Goal: Use online tool/utility: Utilize a website feature to perform a specific function

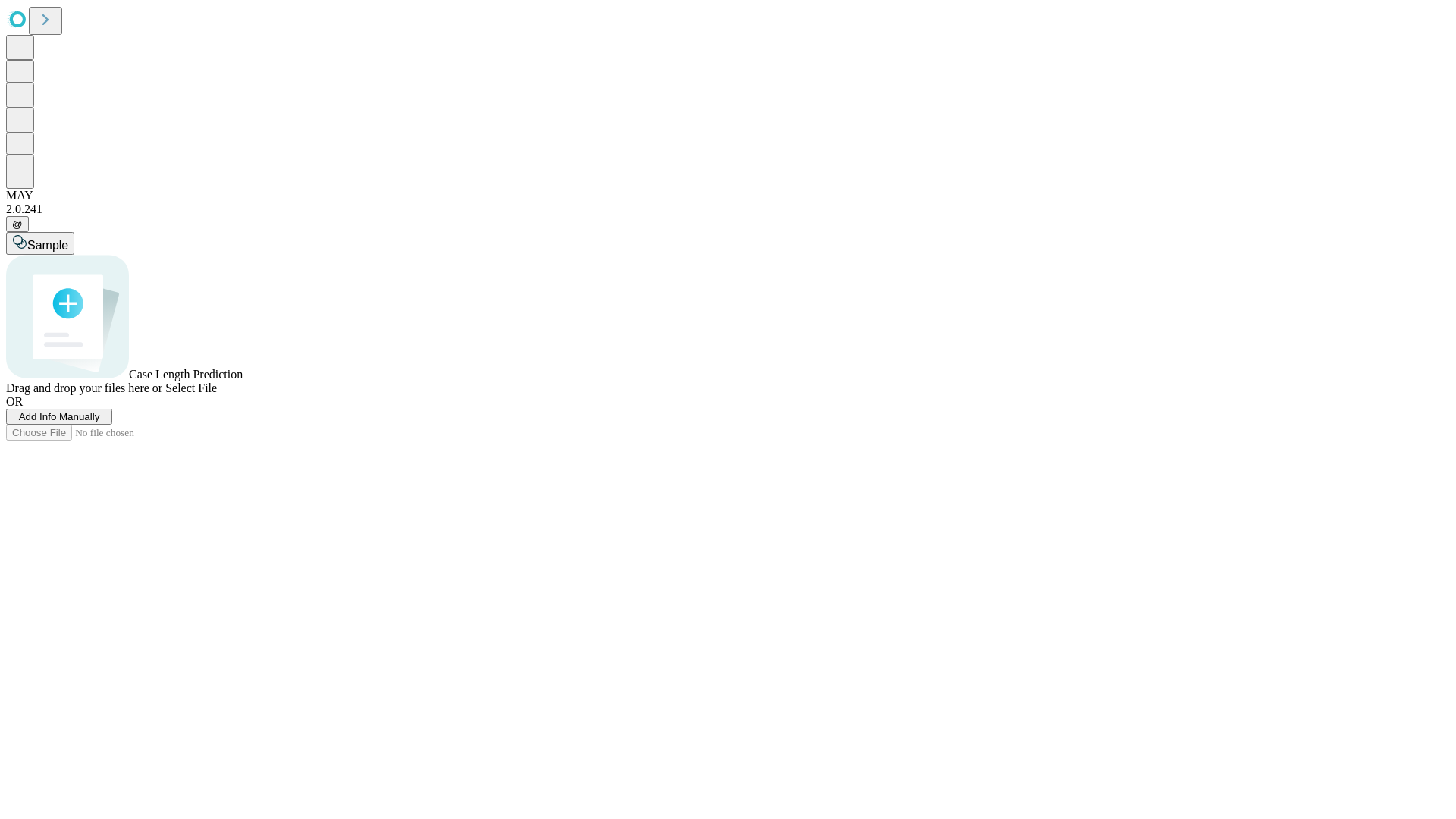
click at [100, 422] on span "Add Info Manually" at bounding box center [59, 416] width 81 height 11
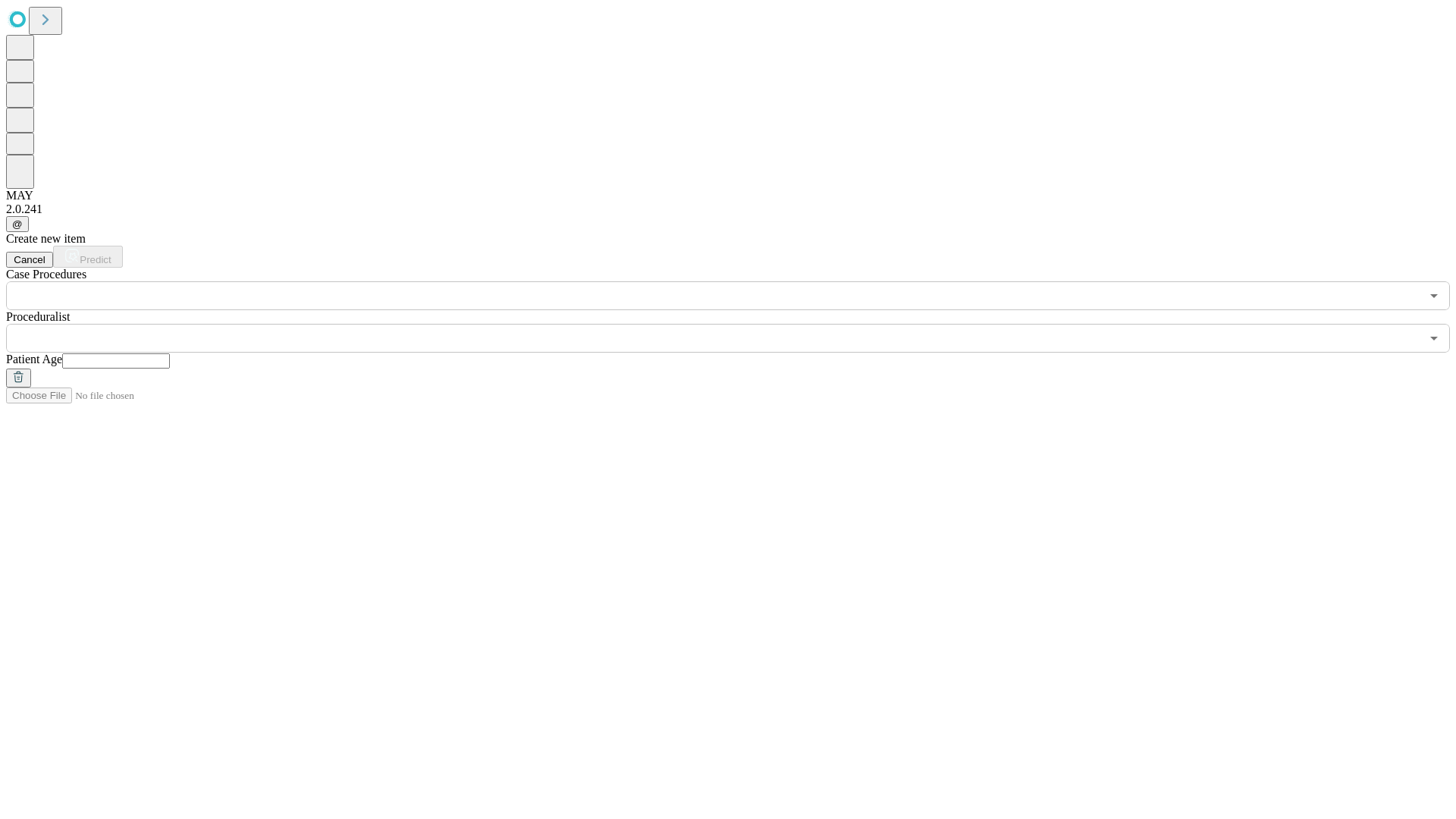
click at [170, 354] on input "text" at bounding box center [116, 361] width 107 height 15
type input "**"
click at [739, 324] on input "text" at bounding box center [714, 338] width 1415 height 29
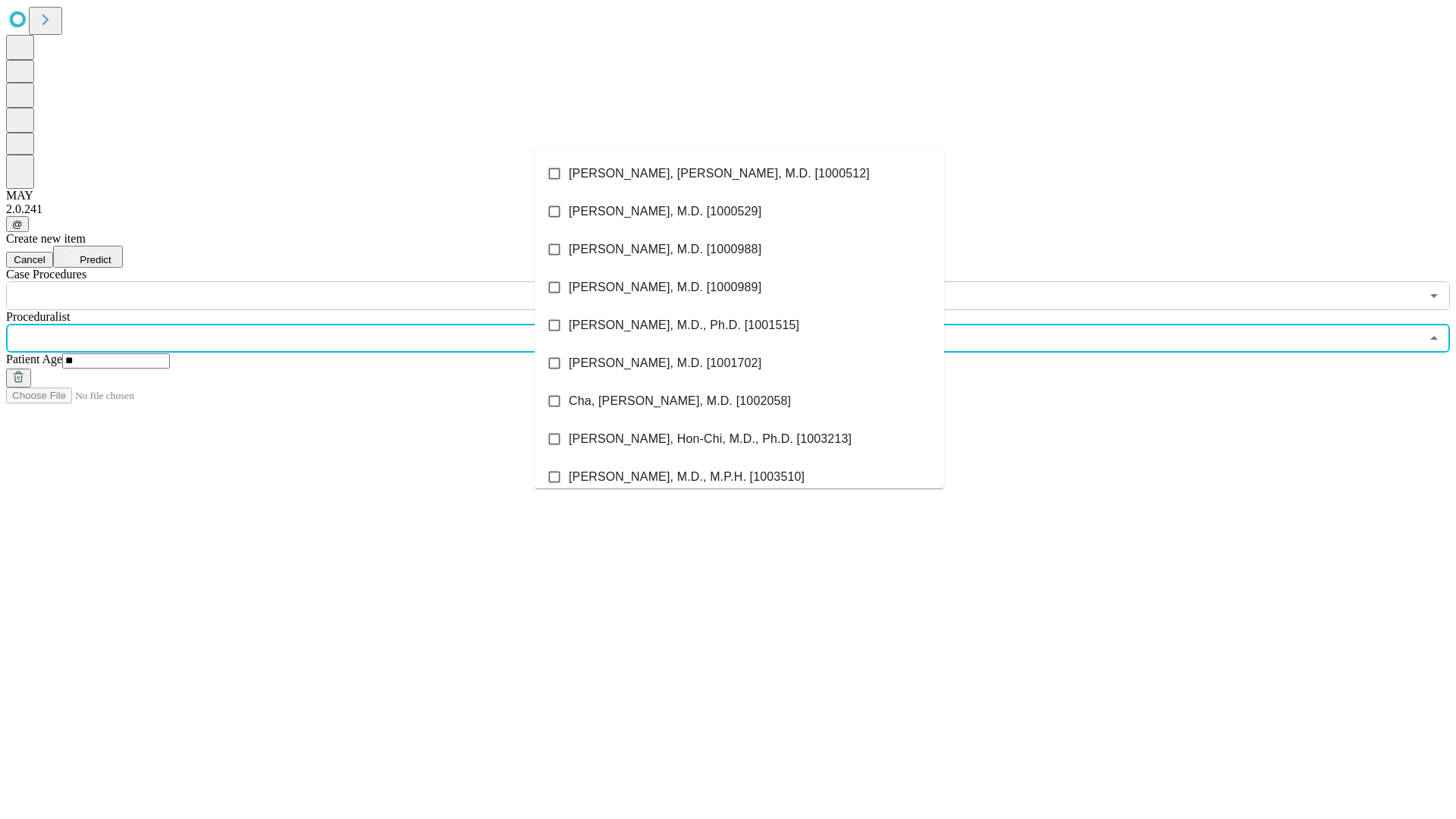
click at [739, 174] on li "[PERSON_NAME], [PERSON_NAME], M.D. [1000512]" at bounding box center [739, 174] width 409 height 38
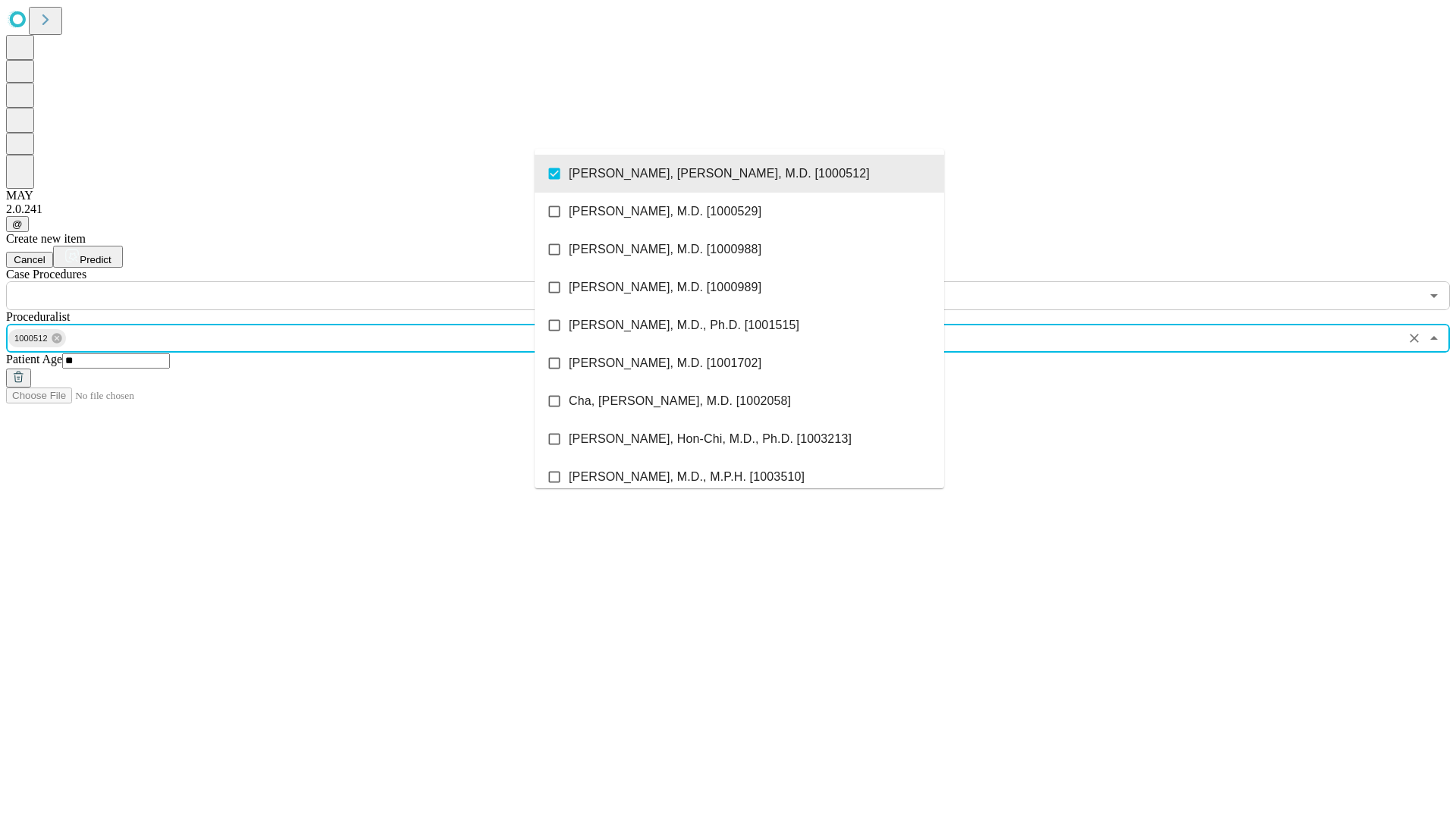
click at [319, 281] on input "text" at bounding box center [714, 296] width 1415 height 29
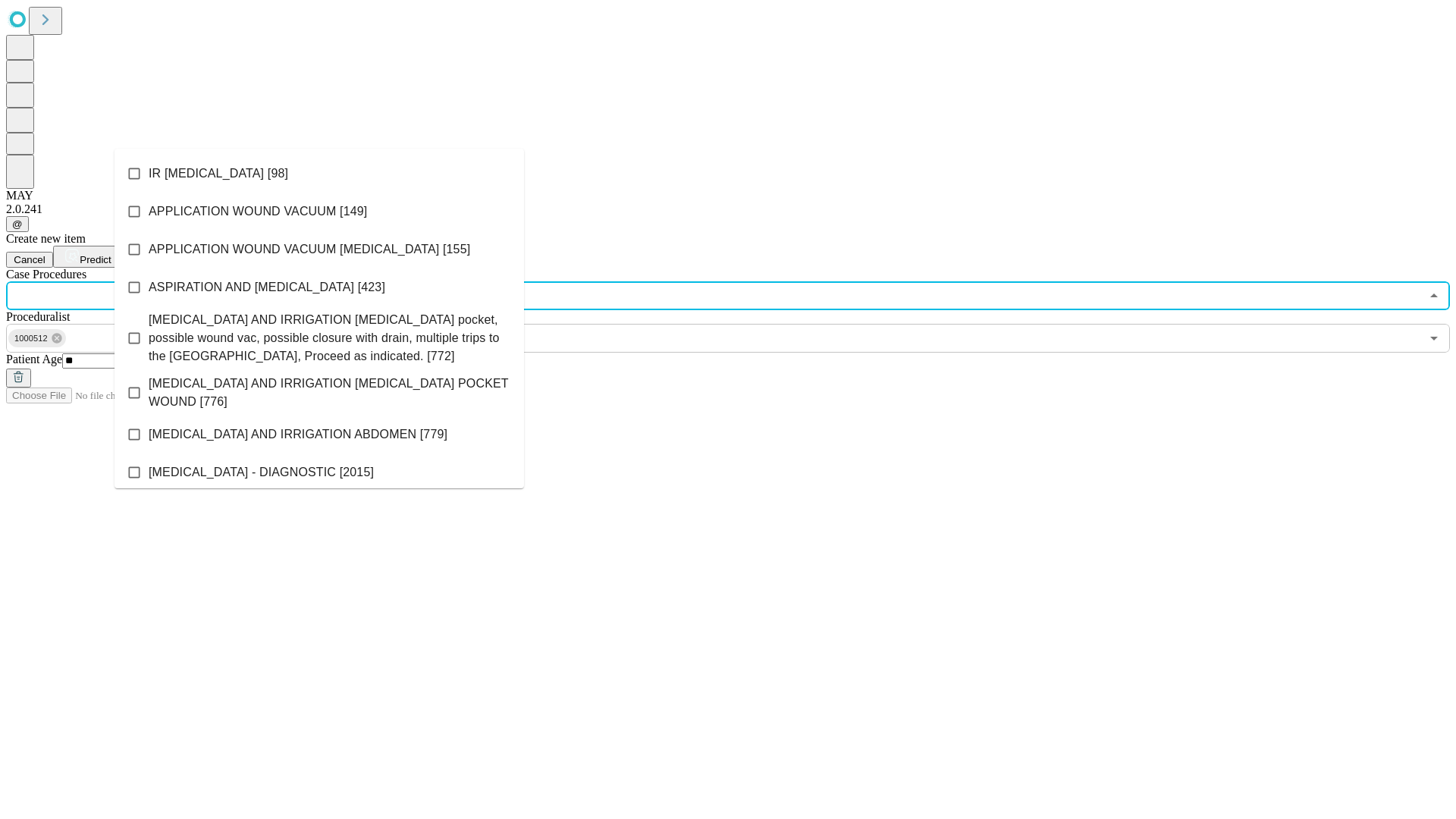
click at [319, 174] on li "IR [MEDICAL_DATA] [98]" at bounding box center [319, 174] width 409 height 38
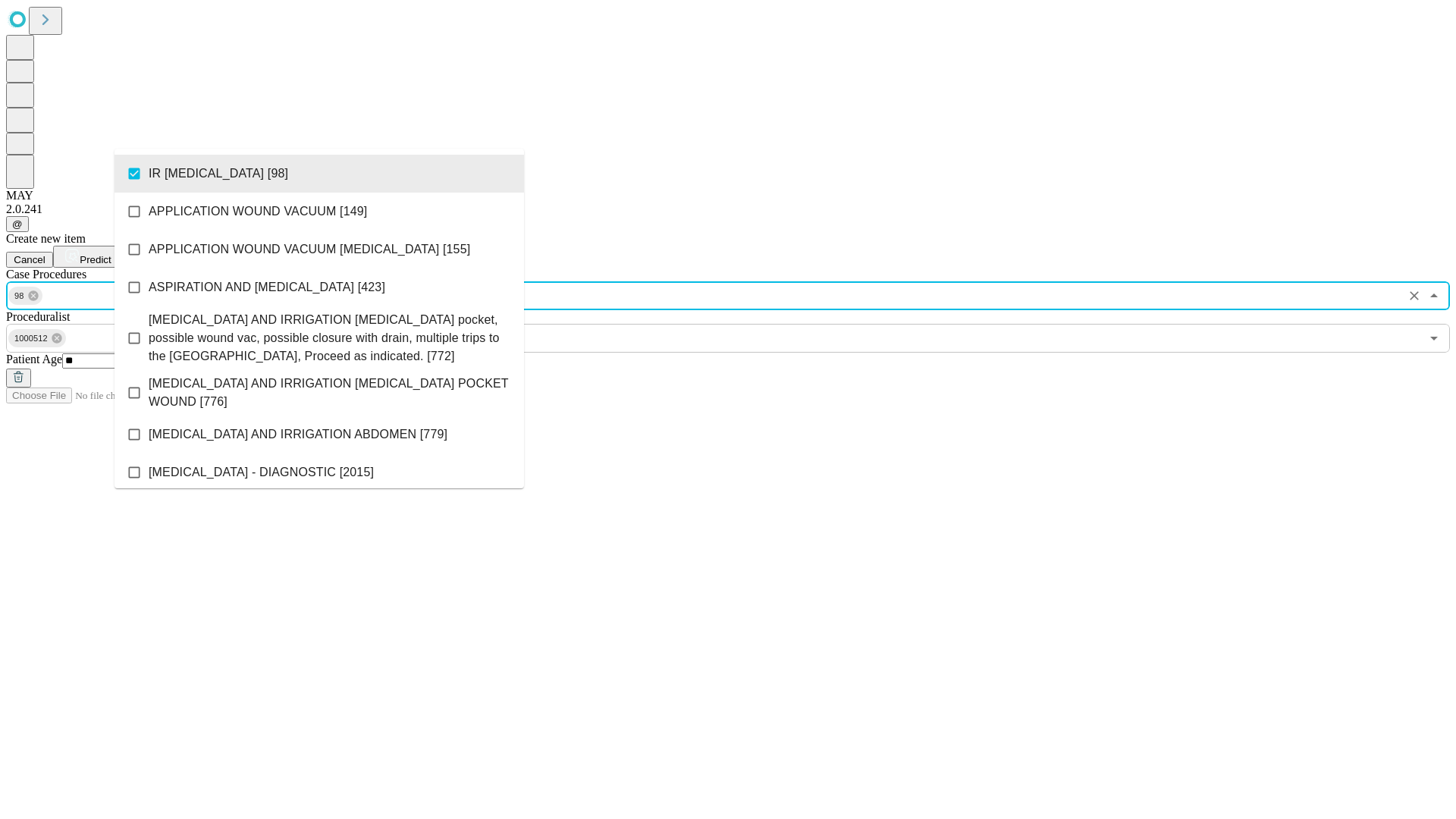
click at [111, 254] on span "Predict" at bounding box center [95, 259] width 31 height 11
